Goal: Information Seeking & Learning: Learn about a topic

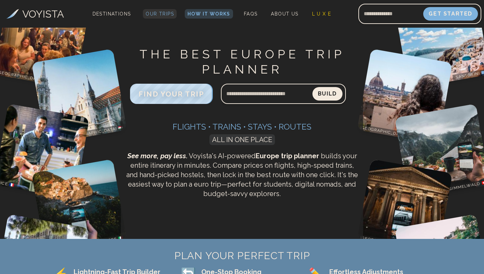
click at [166, 16] on span "Our Trips" at bounding box center [160, 13] width 28 height 5
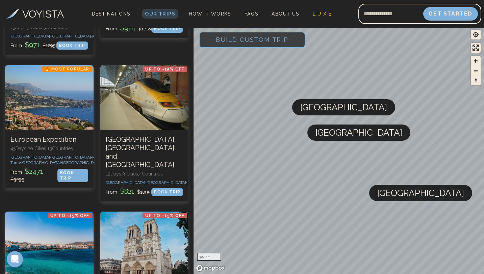
scroll to position [295, 0]
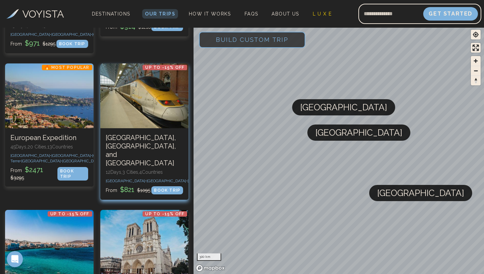
click at [150, 111] on div at bounding box center [144, 96] width 89 height 65
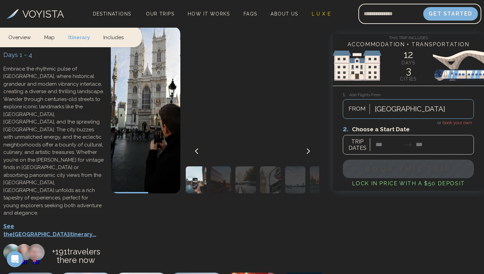
scroll to position [319, 0]
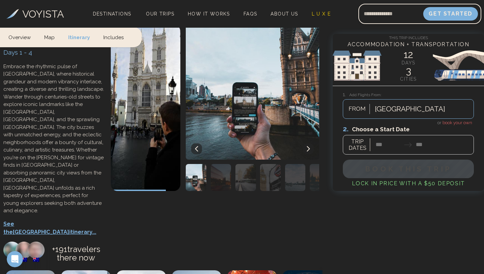
click at [51, 220] on p "See the London itinerary..." at bounding box center [53, 228] width 101 height 16
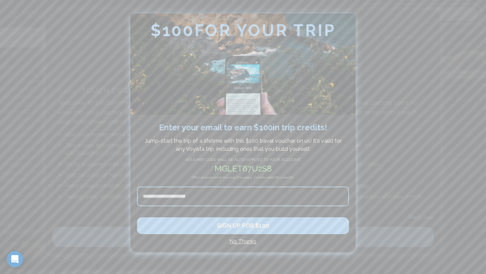
click at [384, 31] on div at bounding box center [243, 137] width 486 height 274
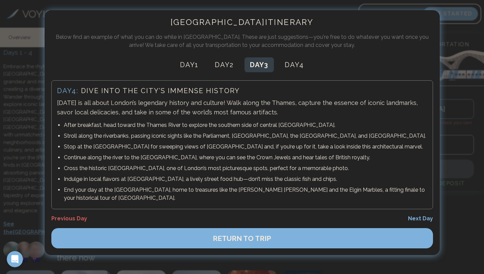
click at [251, 64] on button "Day 3" at bounding box center [259, 64] width 29 height 15
click at [290, 65] on button "Day 4" at bounding box center [295, 64] width 30 height 15
click at [294, 66] on button "Day 4" at bounding box center [295, 64] width 30 height 15
click at [301, 240] on button "RETURN TO TRIP" at bounding box center [242, 238] width 382 height 20
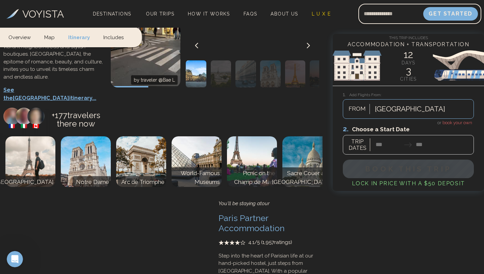
scroll to position [953, 0]
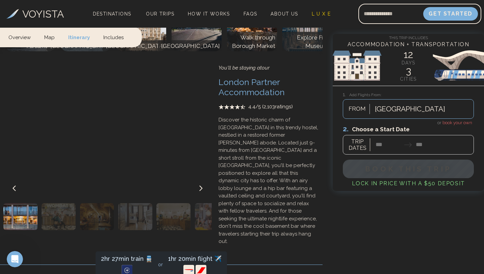
scroll to position [581, 0]
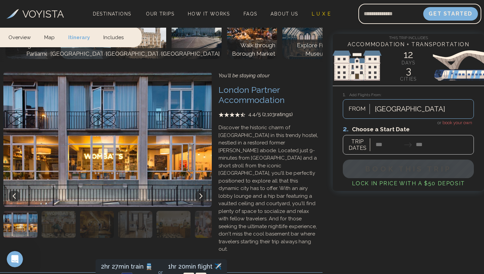
click at [61, 211] on img "button" at bounding box center [59, 224] width 34 height 27
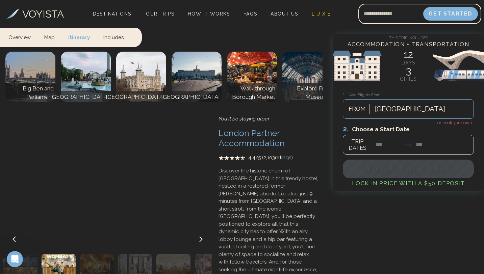
scroll to position [507, 0]
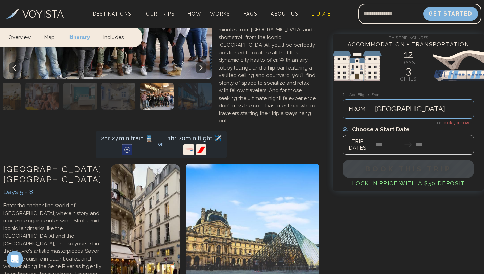
scroll to position [709, 0]
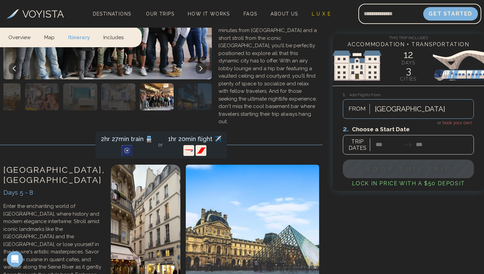
click at [361, 147] on div at bounding box center [408, 140] width 131 height 30
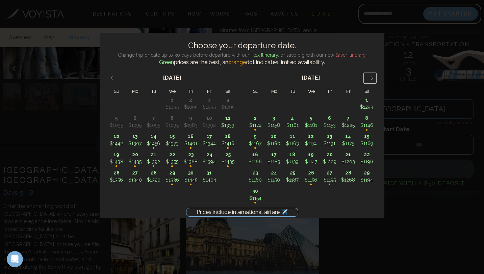
click at [369, 77] on icon "Move forward to switch to the next month." at bounding box center [370, 78] width 6 height 6
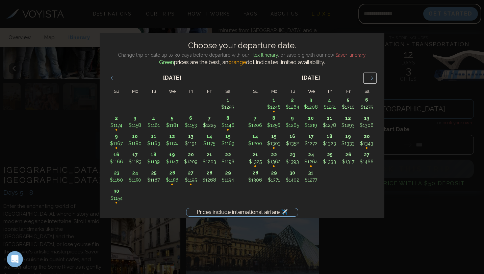
click at [369, 77] on icon "Move forward to switch to the next month." at bounding box center [370, 78] width 6 height 6
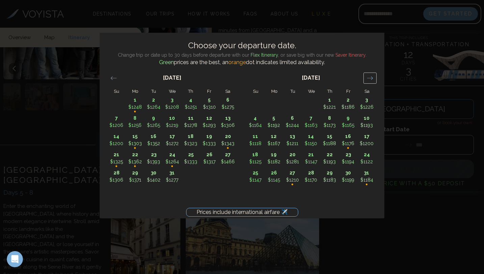
click at [369, 77] on icon "Move forward to switch to the next month." at bounding box center [370, 78] width 6 height 6
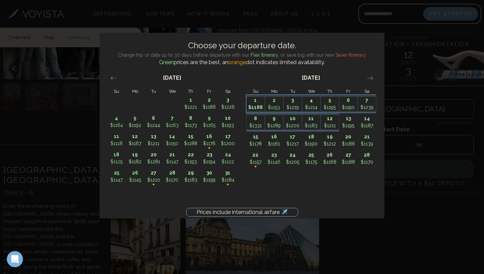
click at [260, 109] on p "$1188" at bounding box center [256, 107] width 18 height 7
type input "*******"
type input "********"
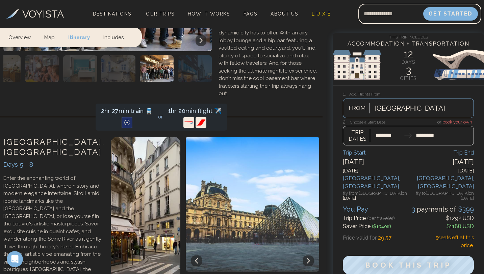
scroll to position [739, 0]
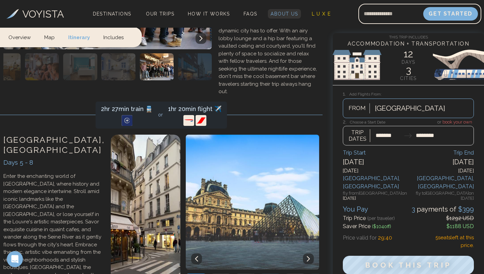
click at [277, 15] on span "About Us" at bounding box center [284, 13] width 27 height 5
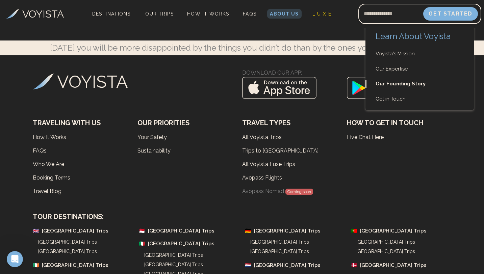
scroll to position [1705, 0]
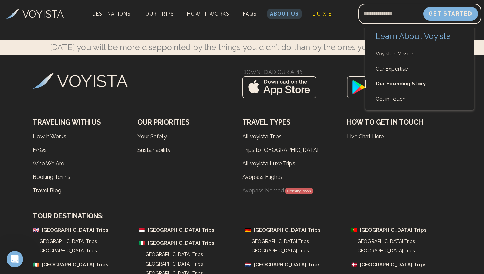
drag, startPoint x: 276, startPoint y: 84, endPoint x: 306, endPoint y: 115, distance: 43.0
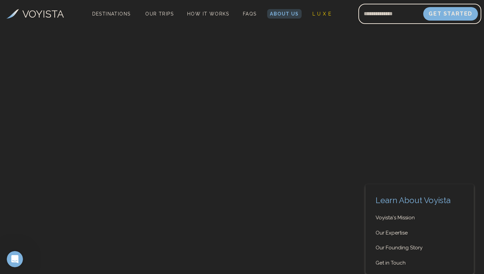
scroll to position [2678, 0]
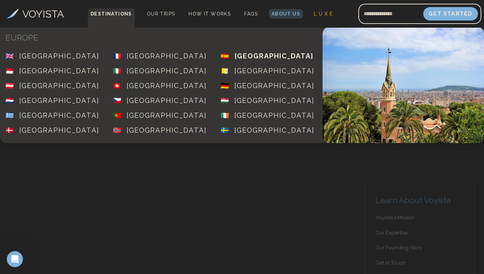
click at [244, 57] on div "[GEOGRAPHIC_DATA]" at bounding box center [273, 55] width 79 height 9
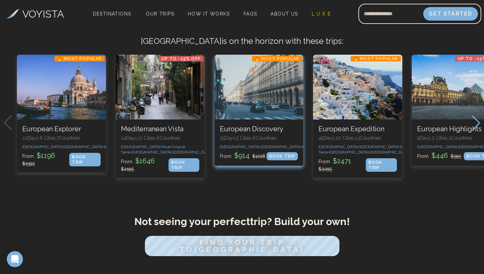
scroll to position [204, 0]
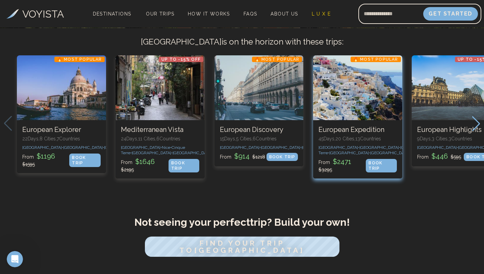
click at [378, 114] on div "4 / 8" at bounding box center [357, 87] width 89 height 65
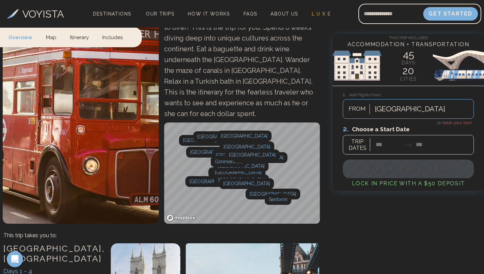
scroll to position [96, 0]
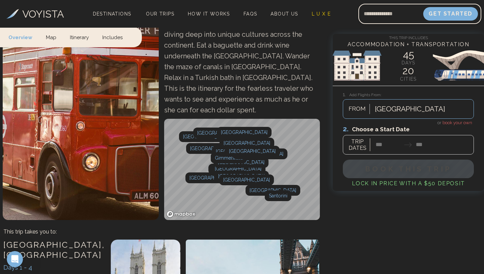
click at [224, 211] on div "45 days - 13 countries - 20 cities European Expedition Do you desire a full exp…" at bounding box center [161, 89] width 323 height 267
click at [223, 152] on div "Gimmelwald" at bounding box center [228, 157] width 36 height 11
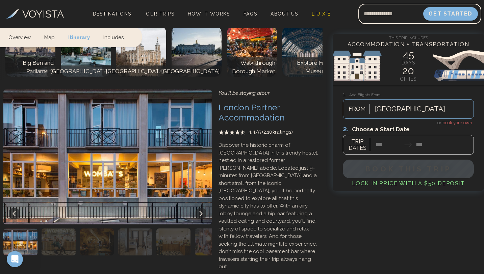
scroll to position [555, 0]
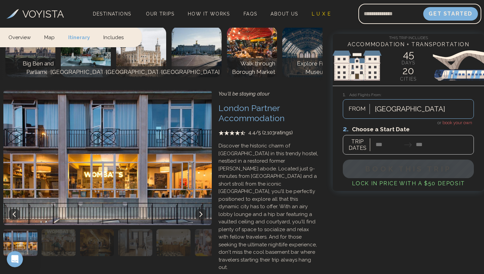
click at [52, 229] on img "button" at bounding box center [59, 242] width 34 height 27
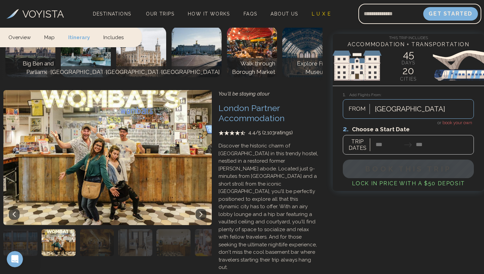
click at [16, 229] on img "button" at bounding box center [20, 242] width 34 height 27
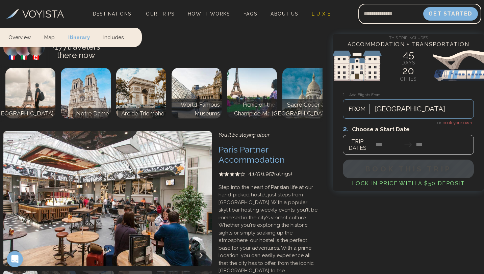
scroll to position [1013, 0]
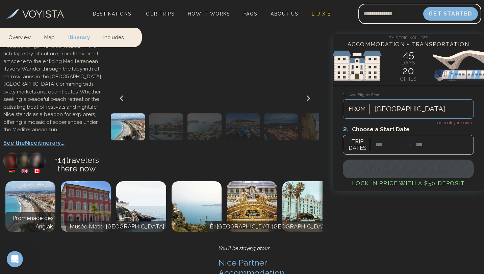
scroll to position [1886, 0]
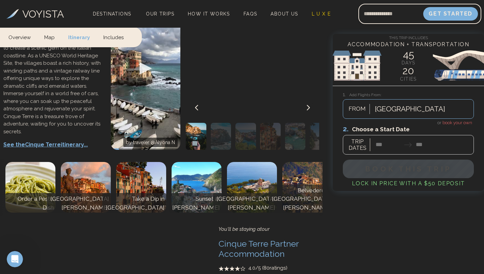
scroll to position [2358, 0]
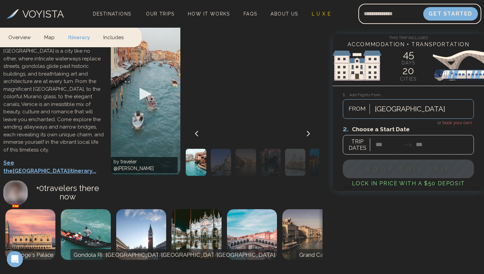
scroll to position [4673, 0]
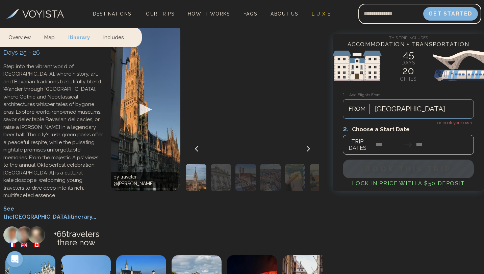
scroll to position [5136, 0]
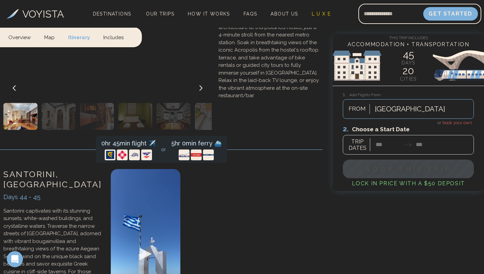
scroll to position [9269, 0]
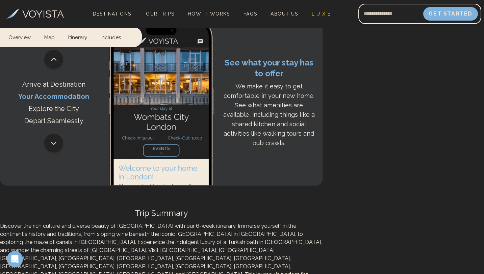
scroll to position [10063, 0]
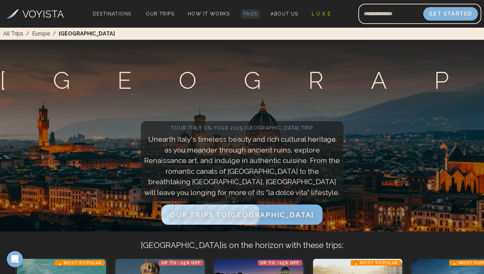
click at [245, 16] on span "FAQs" at bounding box center [251, 13] width 14 height 5
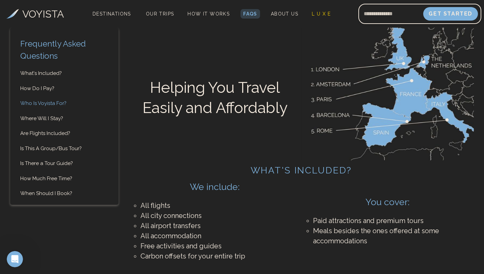
click at [57, 107] on link "Who Is Voyista For?" at bounding box center [64, 104] width 108 height 8
click at [195, 14] on span "How It Works" at bounding box center [208, 13] width 42 height 5
